Goal: Task Accomplishment & Management: Manage account settings

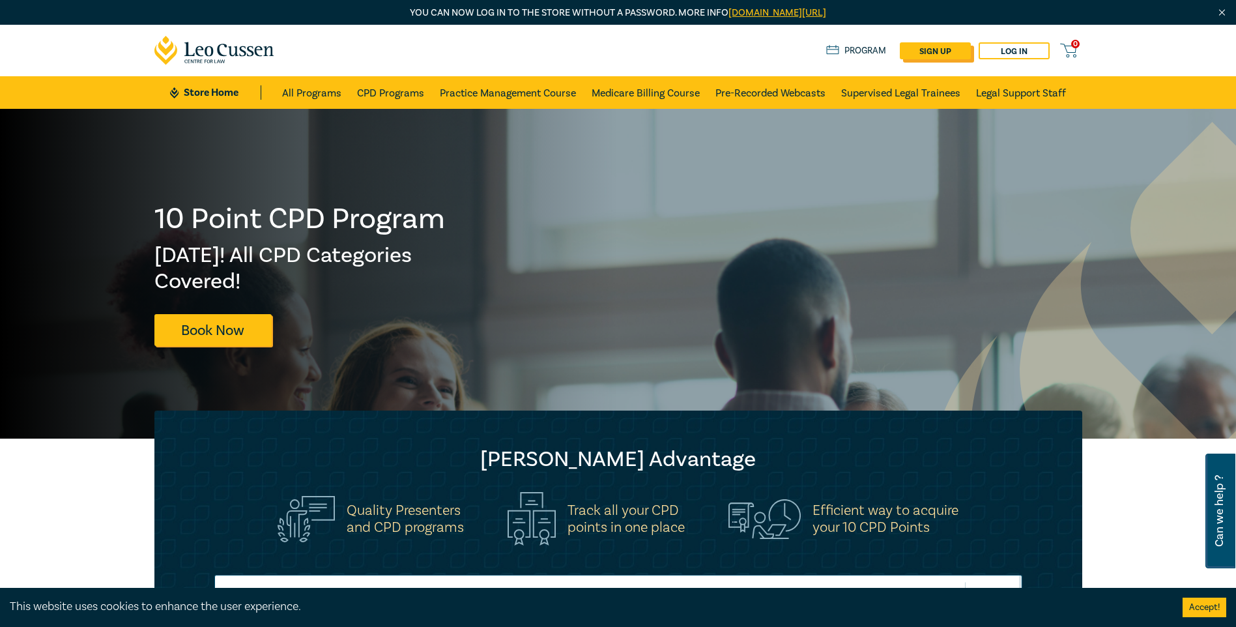
click at [947, 54] on link "sign up" at bounding box center [935, 50] width 71 height 17
select select "AU"
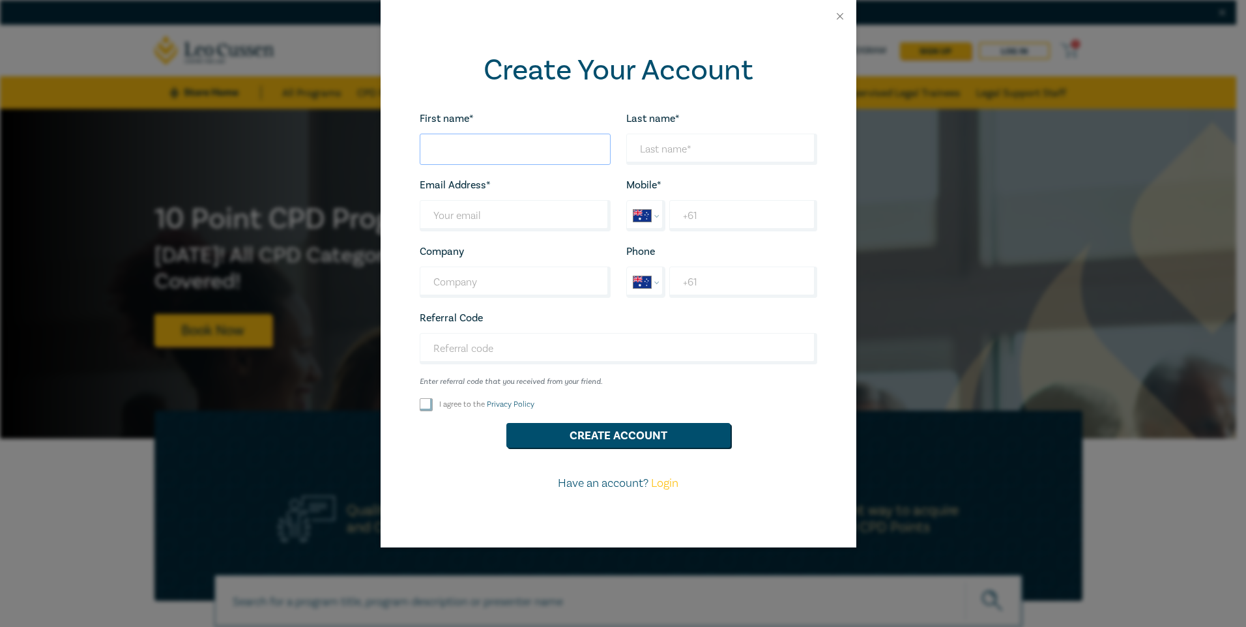
click at [538, 157] on input "First name*" at bounding box center [515, 149] width 191 height 31
type input "Maeve"
type input "[PERSON_NAME]"
drag, startPoint x: 556, startPoint y: 222, endPoint x: 300, endPoint y: 208, distance: 256.5
click at [298, 207] on div "Create Your Account First name* Maeve Looks good! Last name* Harris Looks good!…" at bounding box center [623, 313] width 1246 height 627
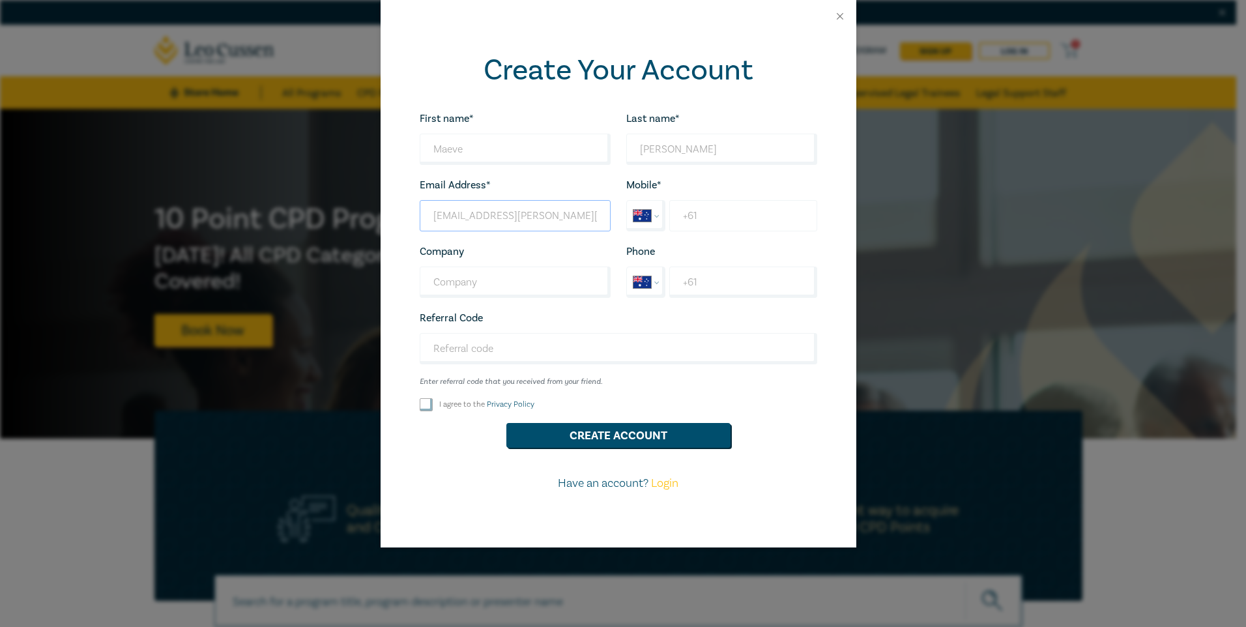
type input "[EMAIL_ADDRESS][PERSON_NAME][DOMAIN_NAME]"
click at [706, 221] on input "+61" at bounding box center [742, 215] width 147 height 31
click at [702, 217] on input "+61 55151722" at bounding box center [742, 215] width 147 height 31
type input "[PHONE_NUMBER]"
click at [492, 293] on input "Company" at bounding box center [515, 282] width 191 height 31
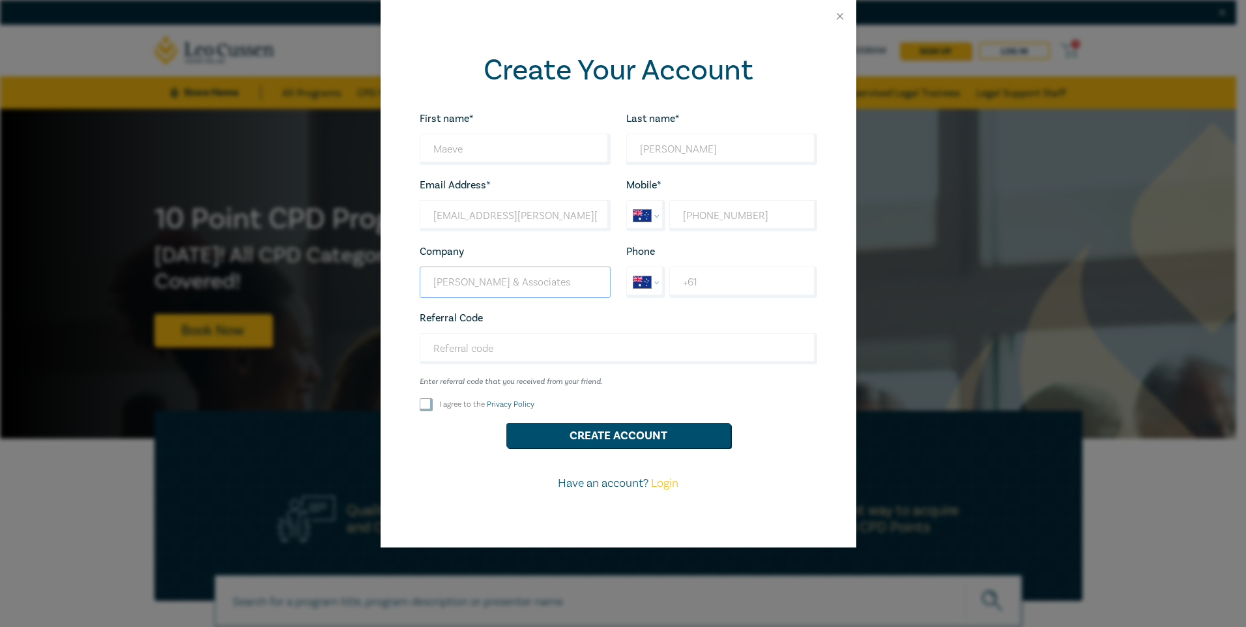
type input "[PERSON_NAME] & Associates"
click at [738, 273] on input "+61" at bounding box center [742, 282] width 147 height 31
type input "+61 59643577"
click at [605, 348] on input "Referral Code" at bounding box center [619, 348] width 398 height 31
click at [461, 410] on label "I agree to the Privacy Policy" at bounding box center [486, 404] width 95 height 11
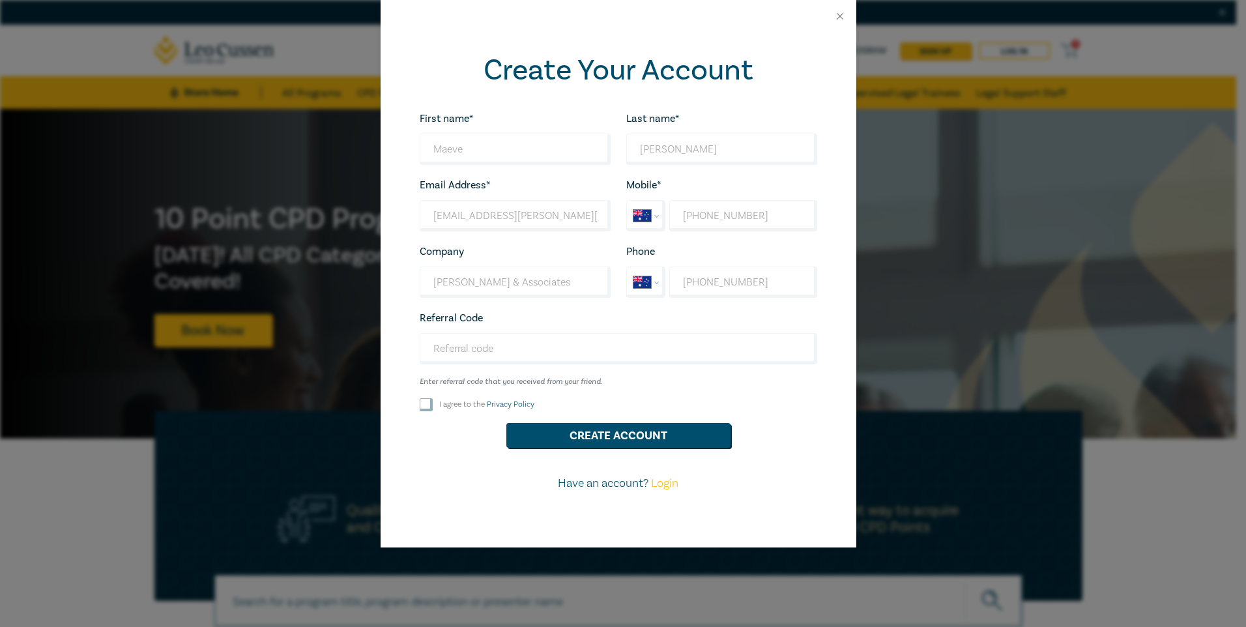
click at [433, 411] on input "I agree to the Privacy Policy" at bounding box center [426, 404] width 13 height 13
checkbox input "true"
click at [566, 440] on button "Create Account" at bounding box center [618, 435] width 224 height 25
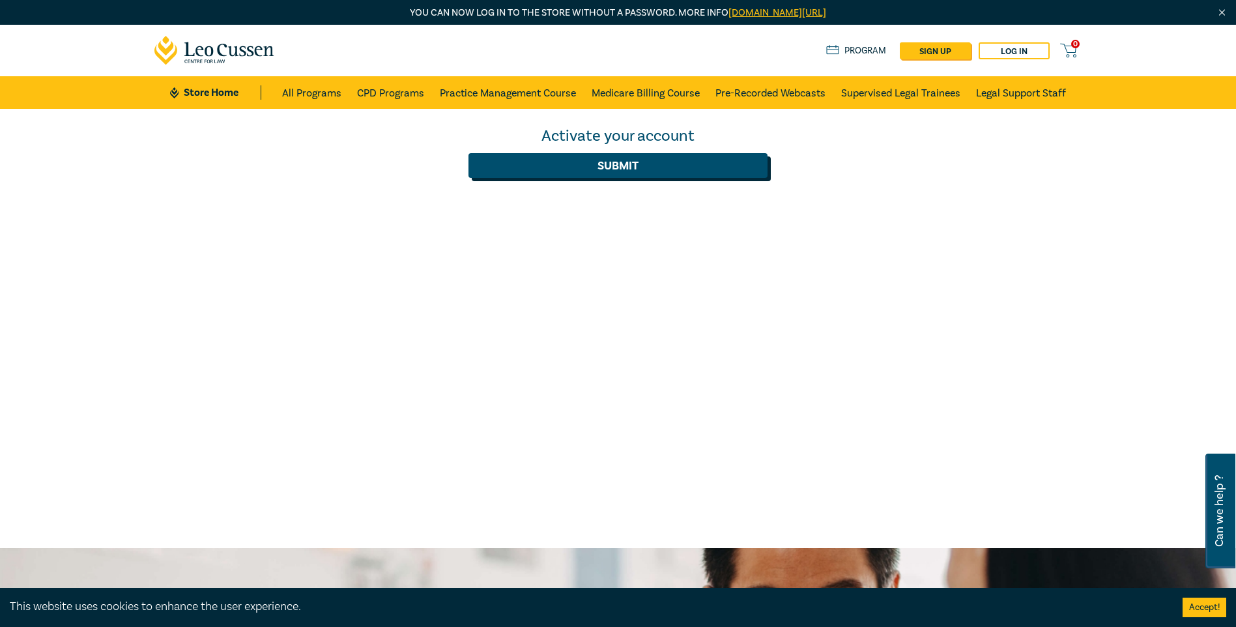
click at [546, 172] on button "Submit" at bounding box center [618, 165] width 299 height 25
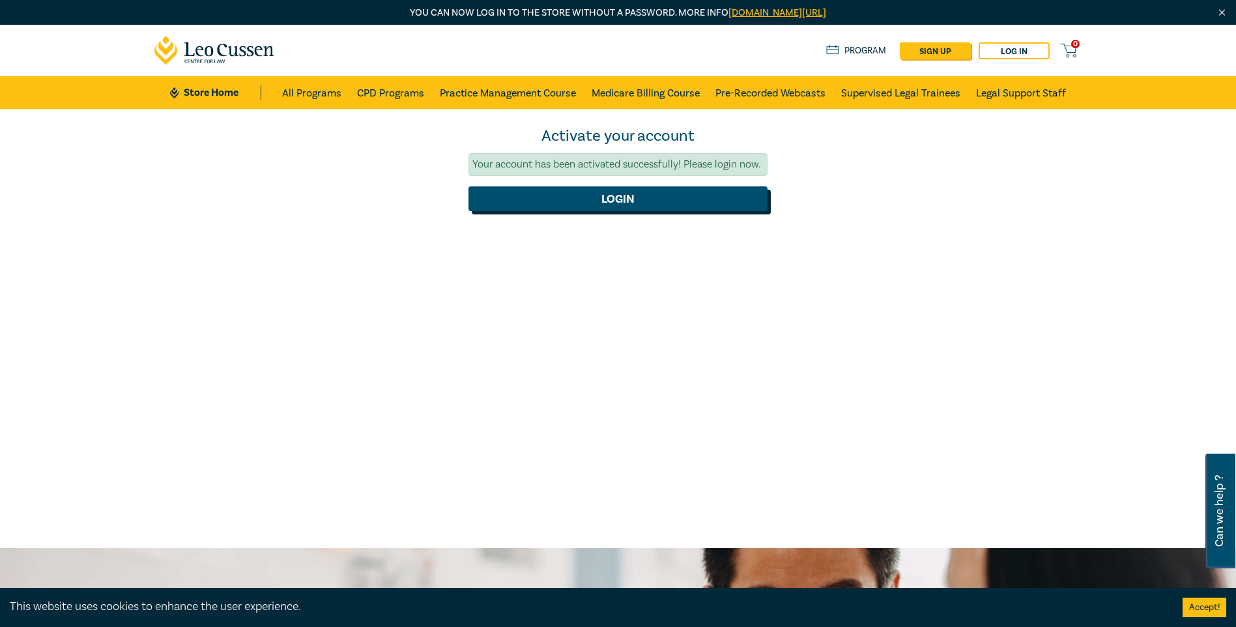
click at [573, 201] on button "Login" at bounding box center [618, 198] width 299 height 25
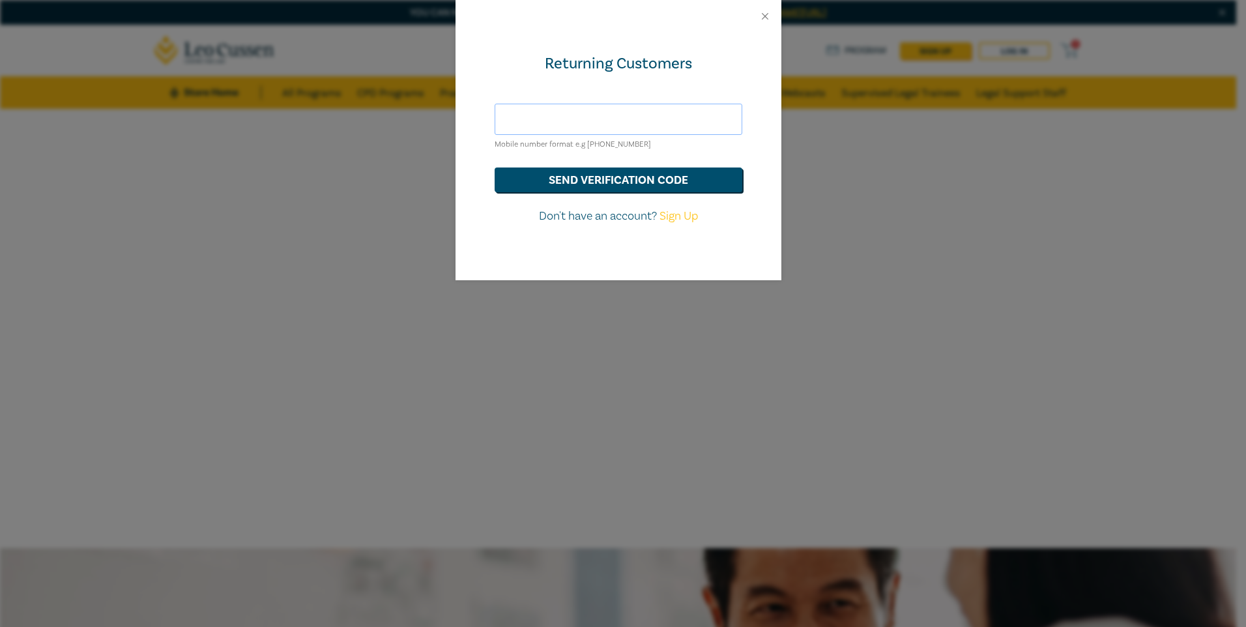
click at [570, 127] on input "text" at bounding box center [619, 119] width 248 height 31
type input "[EMAIL_ADDRESS][PERSON_NAME][DOMAIN_NAME]"
click at [576, 183] on button "send verification code" at bounding box center [619, 179] width 248 height 25
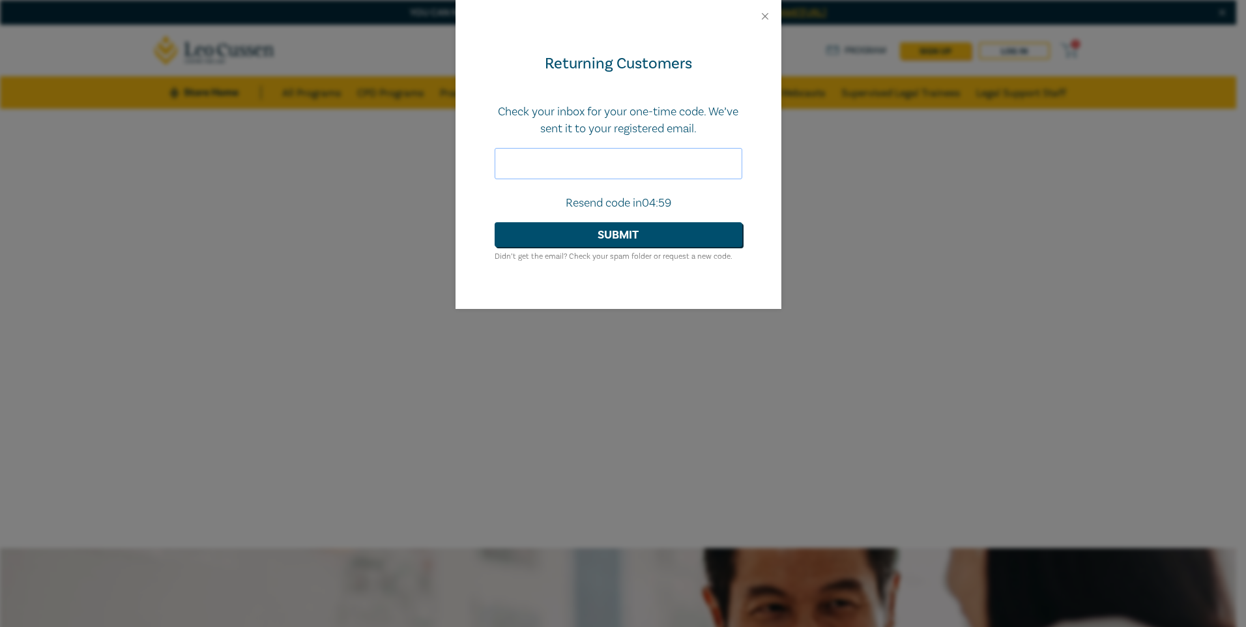
click at [569, 167] on input "text" at bounding box center [619, 163] width 248 height 31
paste input "854217"
type input "854217"
click at [604, 236] on button "Submit" at bounding box center [619, 234] width 248 height 25
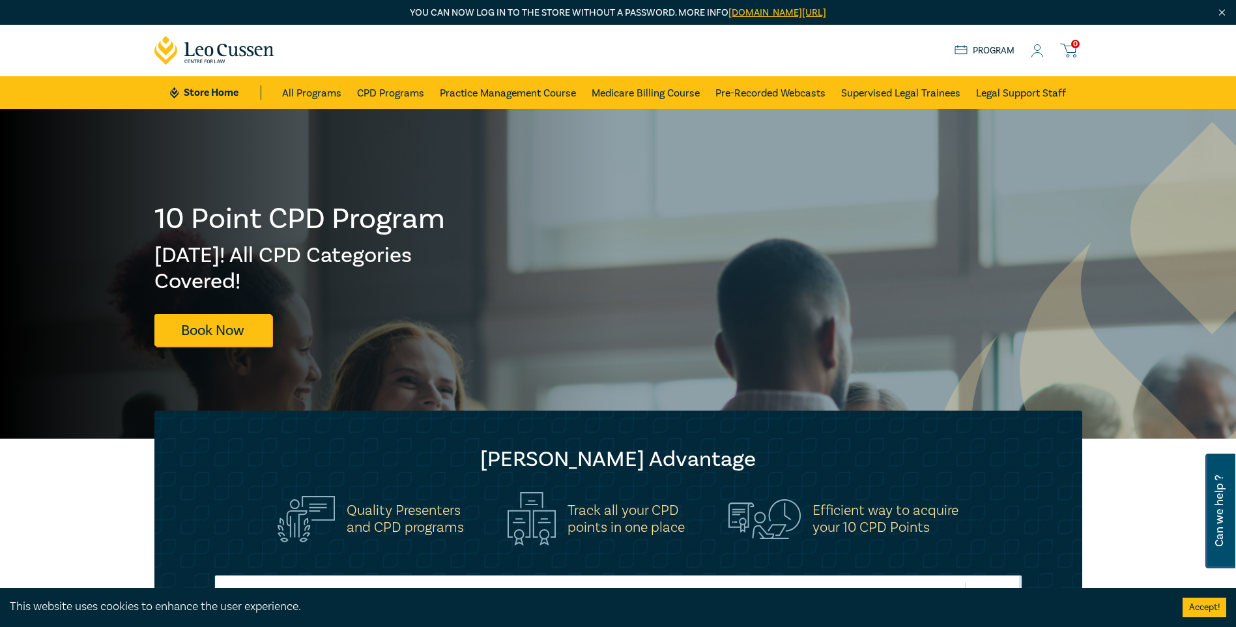
click at [1037, 51] on circle at bounding box center [1038, 48] width 6 height 6
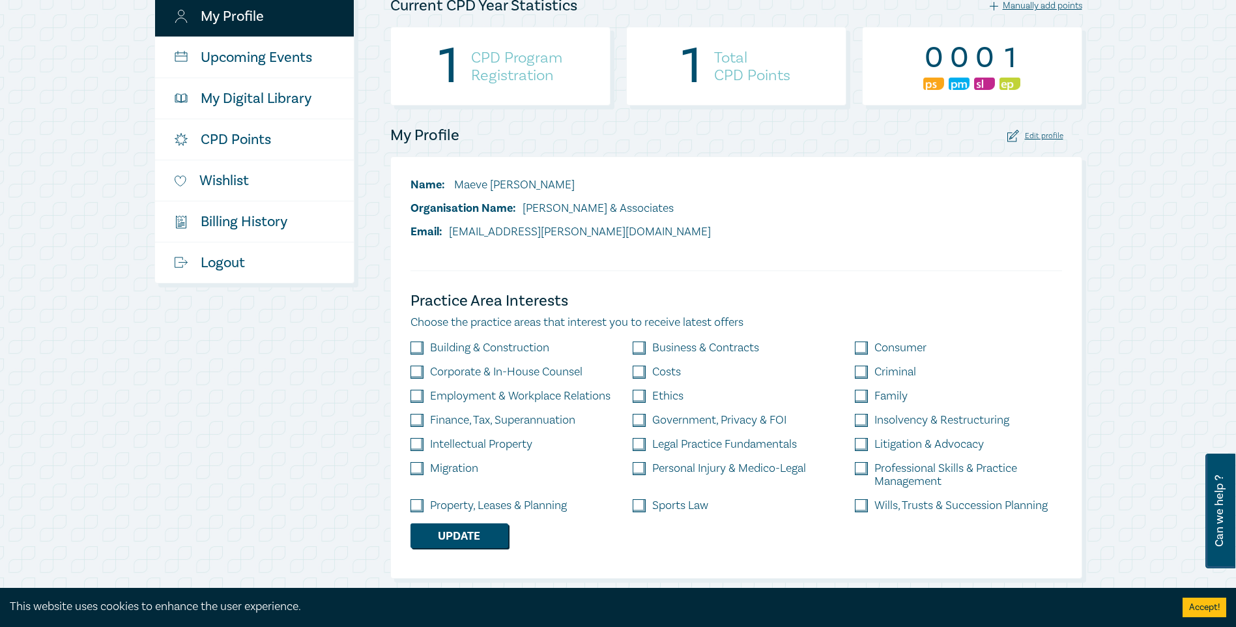
scroll to position [261, 0]
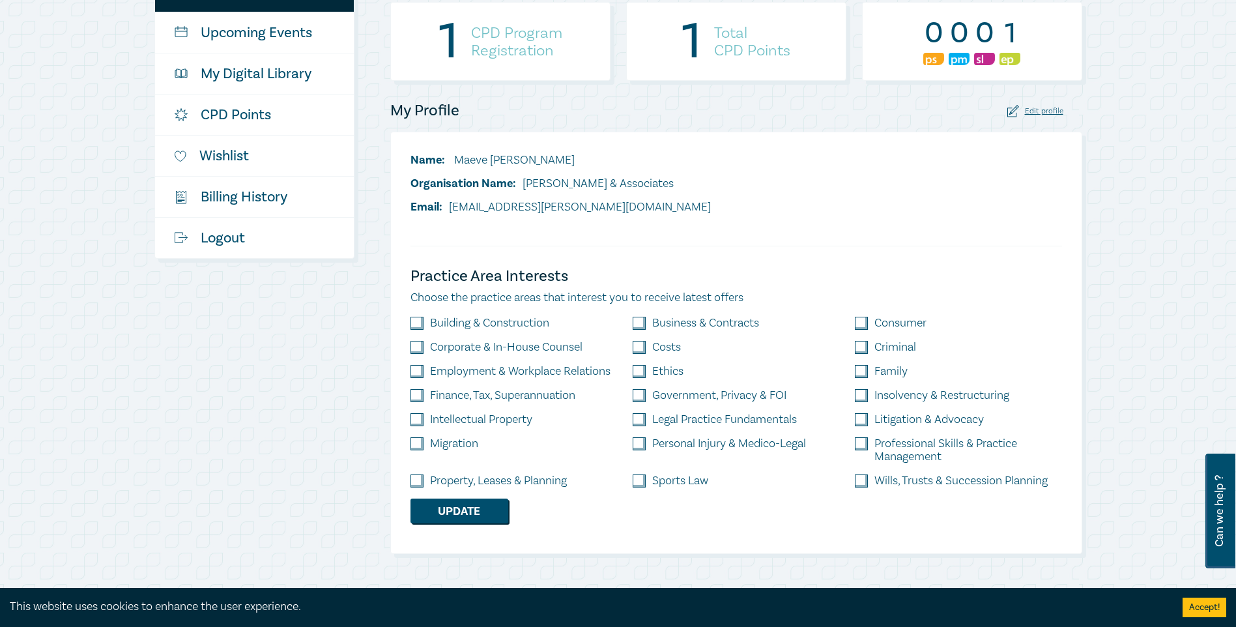
click at [416, 480] on input "checkbox" at bounding box center [417, 480] width 13 height 13
checkbox input "true"
click at [639, 376] on input "checkbox" at bounding box center [639, 371] width 13 height 13
checkbox input "true"
click at [641, 349] on input "checkbox" at bounding box center [639, 347] width 13 height 13
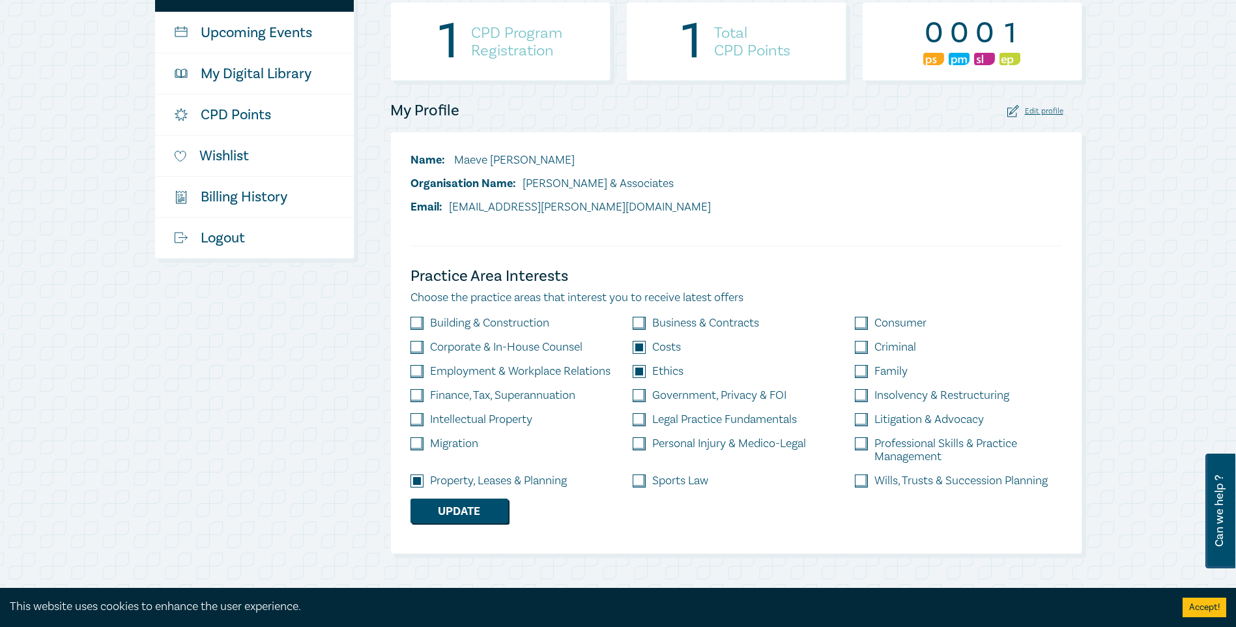
checkbox input "true"
click at [640, 418] on input "checkbox" at bounding box center [639, 419] width 13 height 13
checkbox input "true"
click at [858, 374] on input "checkbox" at bounding box center [861, 371] width 13 height 13
checkbox input "true"
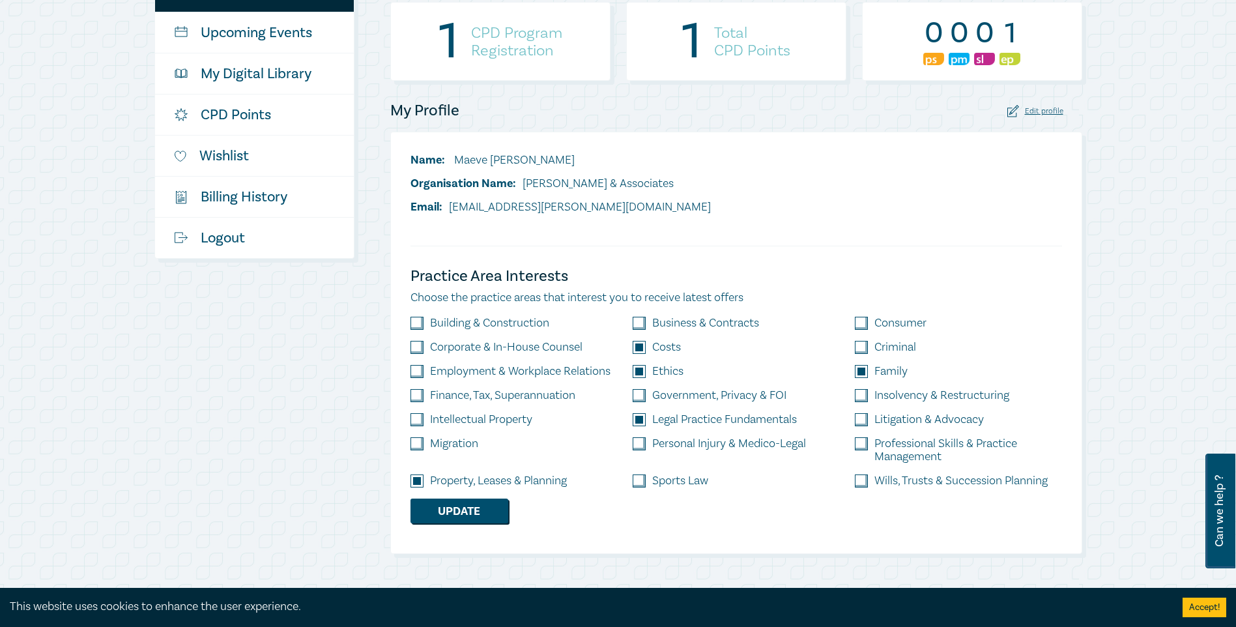
click at [866, 480] on input "checkbox" at bounding box center [861, 480] width 13 height 13
checkbox input "true"
click at [436, 510] on button "Update" at bounding box center [460, 511] width 98 height 25
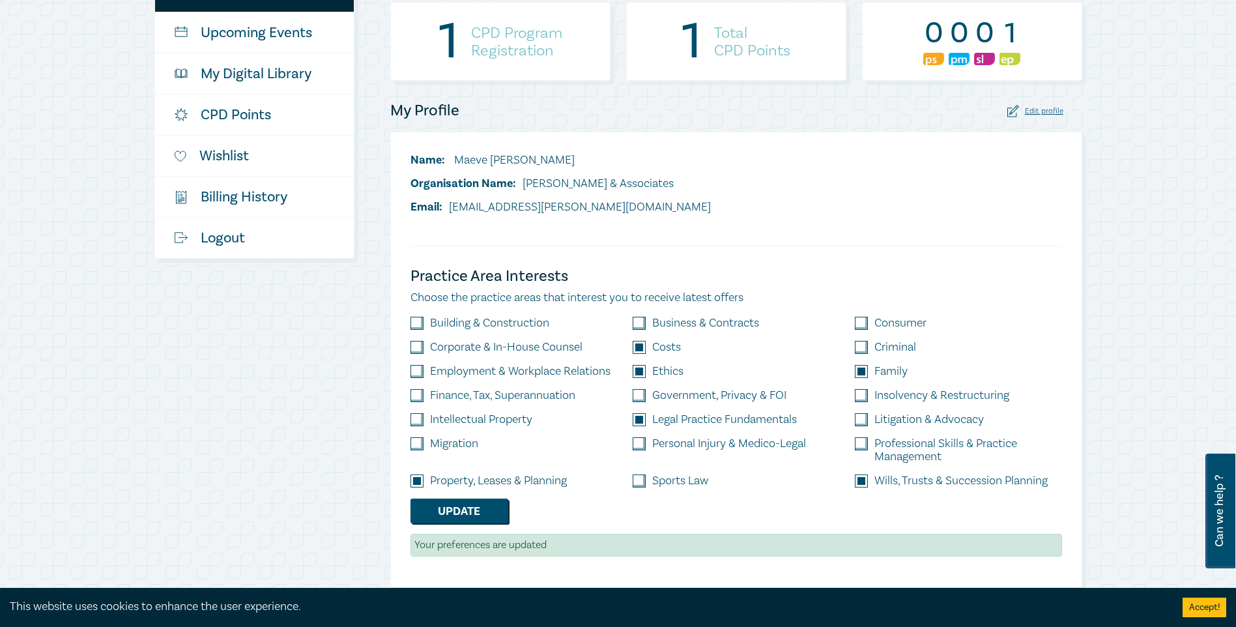
click at [903, 450] on label "Professional Skills & Practice Management" at bounding box center [968, 450] width 187 height 26
click at [867, 443] on input "checkbox" at bounding box center [861, 443] width 13 height 13
checkbox input "true"
click at [862, 418] on input "checkbox" at bounding box center [861, 419] width 13 height 13
checkbox input "true"
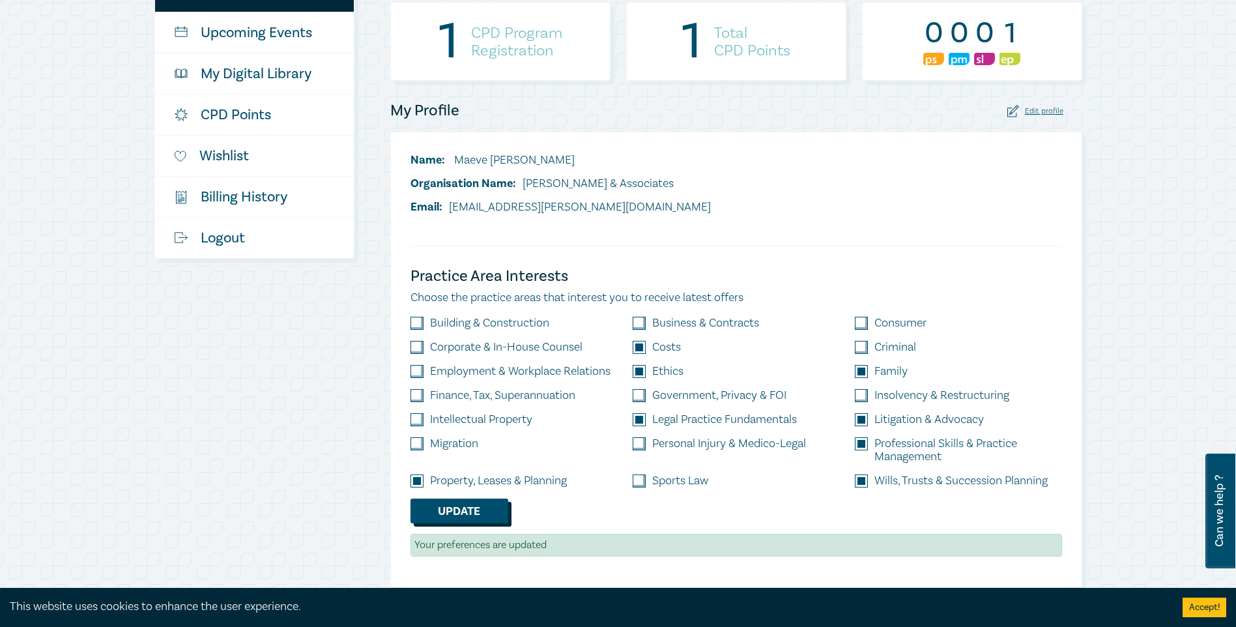
click at [476, 507] on button "Update" at bounding box center [460, 511] width 98 height 25
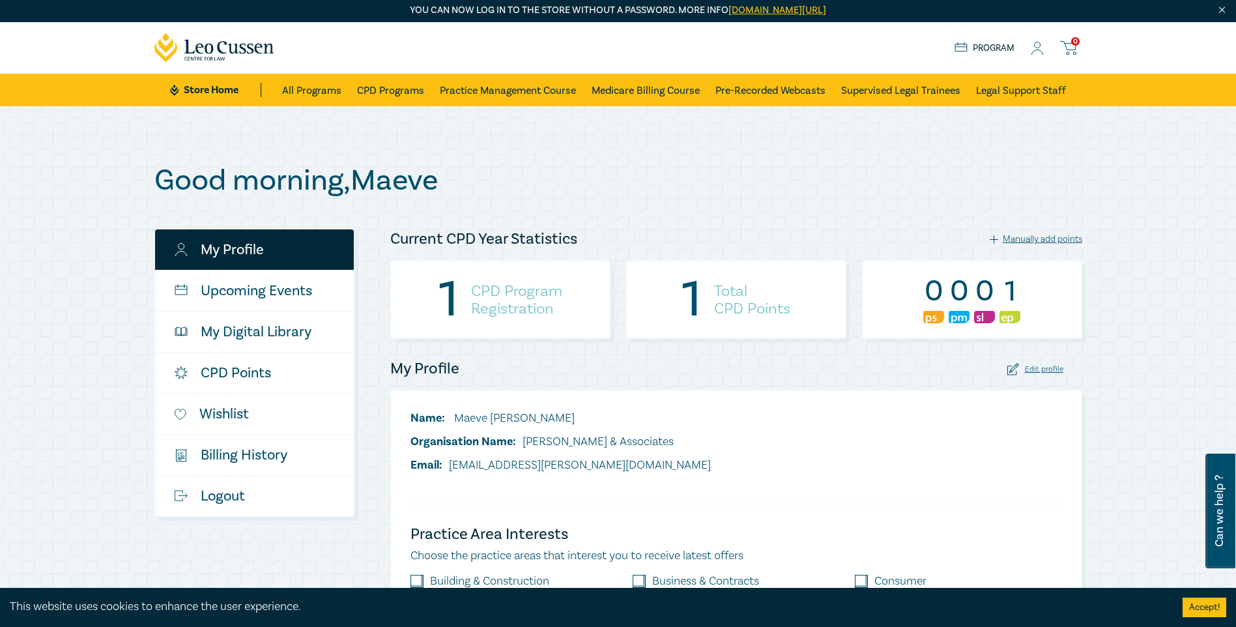
scroll to position [0, 0]
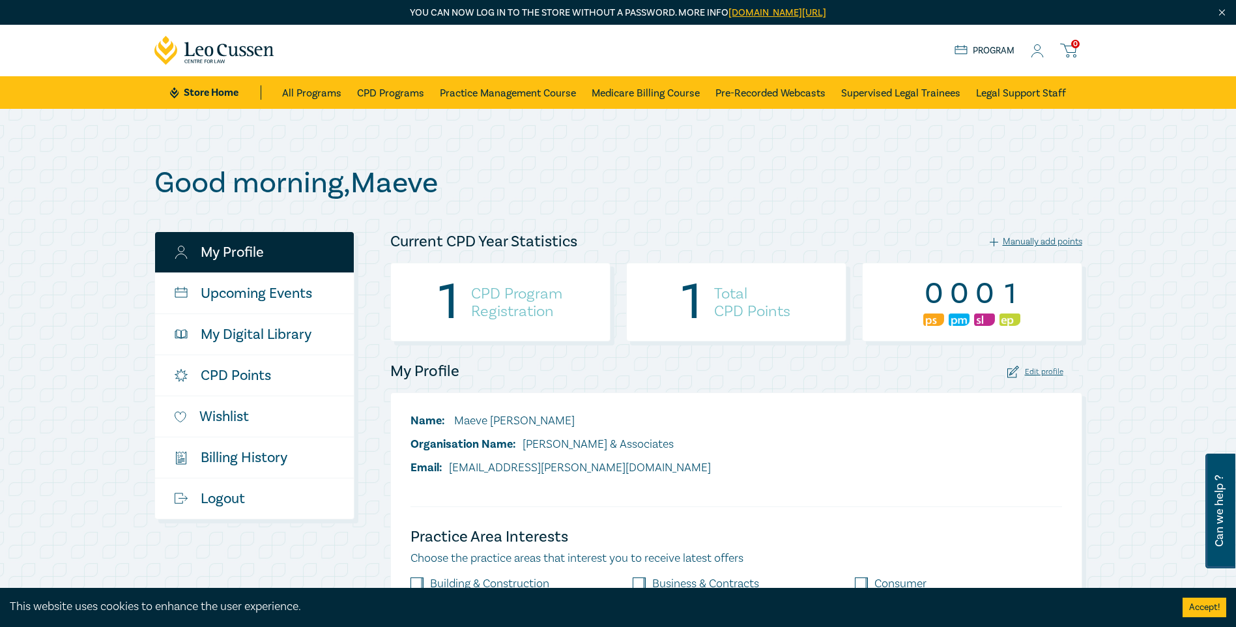
click at [1009, 324] on img at bounding box center [1010, 319] width 21 height 12
click at [1011, 319] on img at bounding box center [1010, 319] width 21 height 12
